Goal: Navigation & Orientation: Find specific page/section

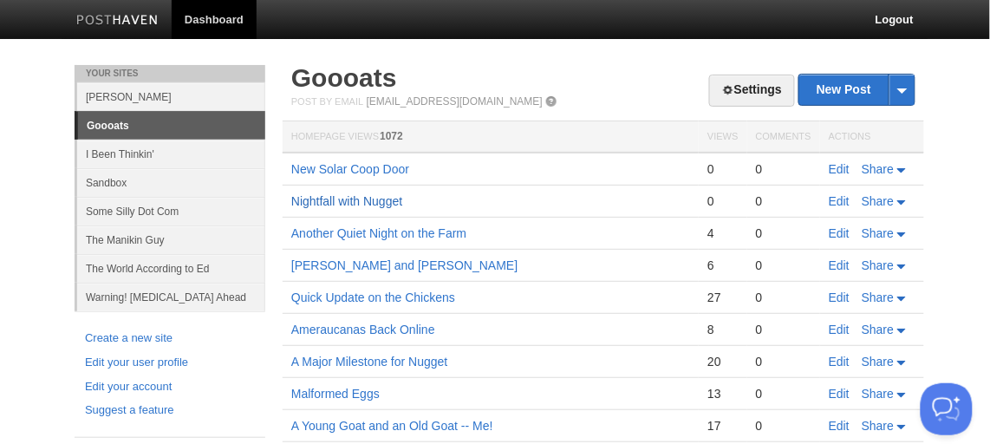
click at [361, 200] on link "Nightfall with Nugget" at bounding box center [346, 201] width 111 height 14
click at [361, 166] on link "New Solar Coop Door" at bounding box center [350, 169] width 118 height 14
click at [901, 234] on icon at bounding box center [901, 234] width 9 height 4
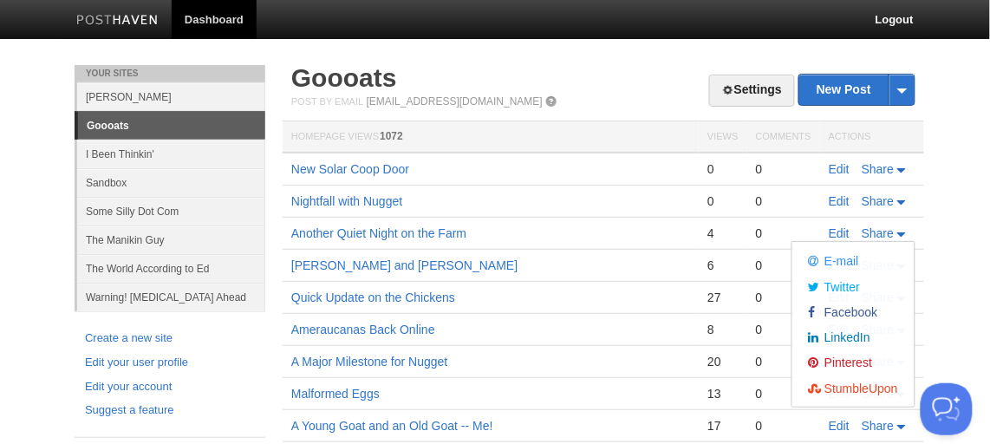
click at [961, 225] on body "Dashboard Logout Your Sites Edward Rovera Goooats I Been Thinkin' Sandbox Some …" at bounding box center [495, 429] width 990 height 858
